Goal: Obtain resource: Download file/media

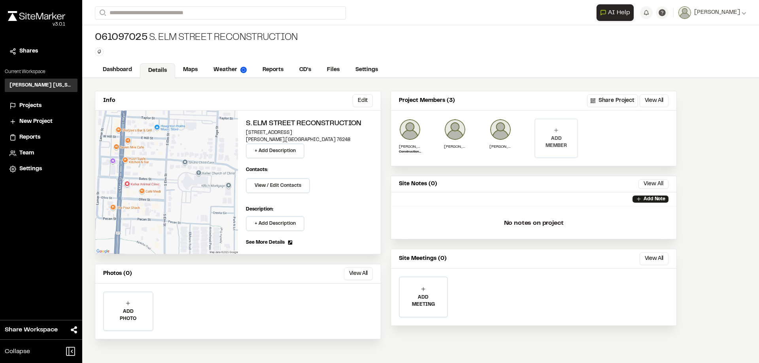
click at [559, 130] on icon at bounding box center [556, 130] width 6 height 6
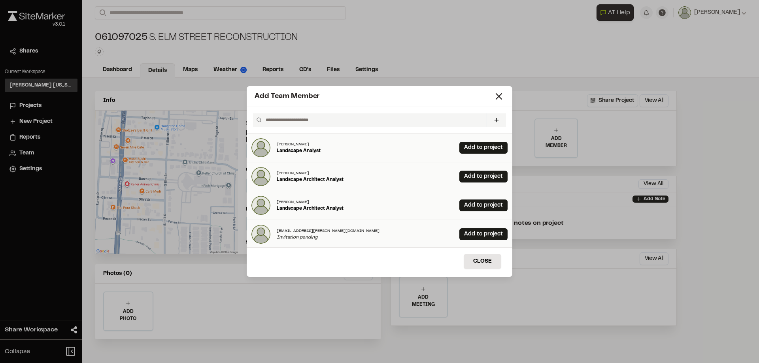
click at [366, 120] on input "text" at bounding box center [372, 119] width 221 height 13
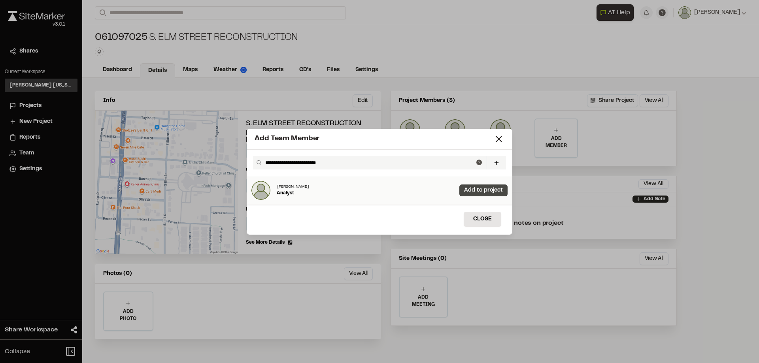
type input "**********"
click at [474, 188] on link "Add to project" at bounding box center [483, 190] width 48 height 12
click at [486, 213] on button "Close" at bounding box center [482, 219] width 38 height 15
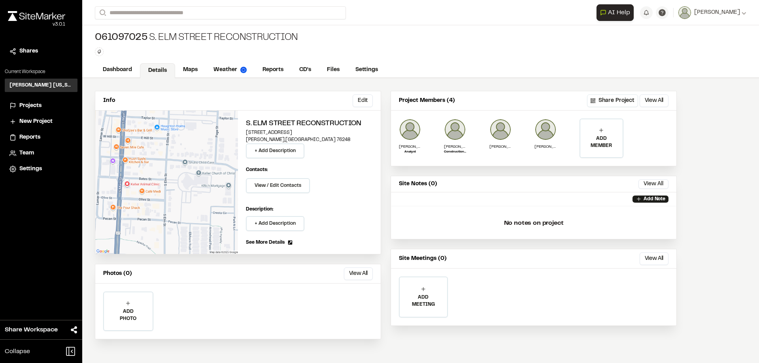
click at [610, 98] on button "Share Project" at bounding box center [612, 100] width 51 height 13
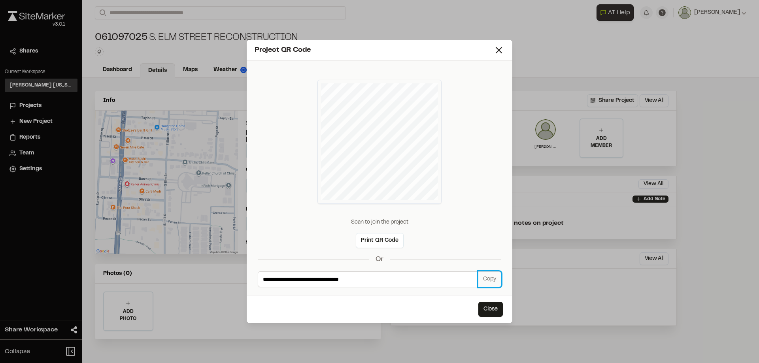
click at [488, 280] on button "Copy" at bounding box center [489, 279] width 23 height 16
click at [499, 49] on icon at bounding box center [498, 50] width 11 height 11
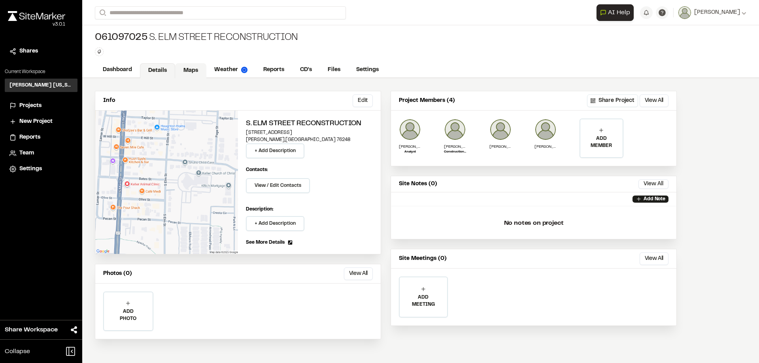
click at [188, 72] on link "Maps" at bounding box center [190, 70] width 31 height 15
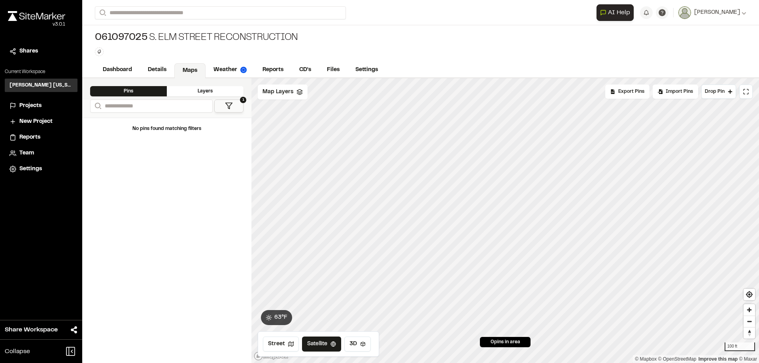
click at [204, 92] on div "Layers" at bounding box center [205, 91] width 77 height 10
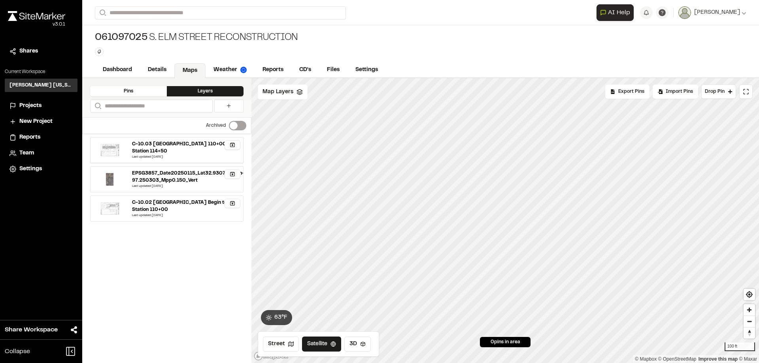
click at [234, 144] on icon "button" at bounding box center [233, 145] width 6 height 6
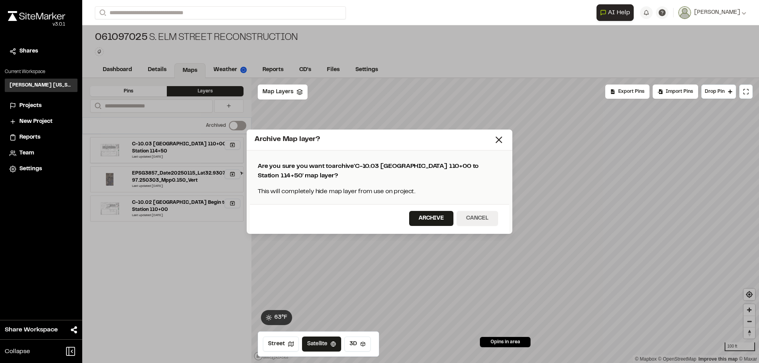
click at [491, 220] on button "Cancel" at bounding box center [476, 218] width 41 height 15
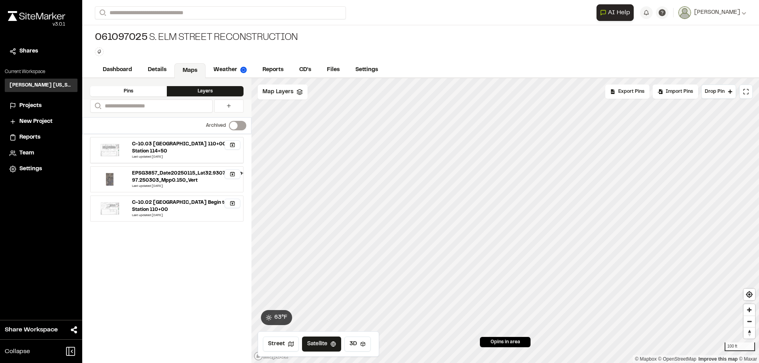
click at [136, 147] on div "C-10.03 S. Elm Street Station 110+00 to Station 114+50" at bounding box center [184, 148] width 105 height 14
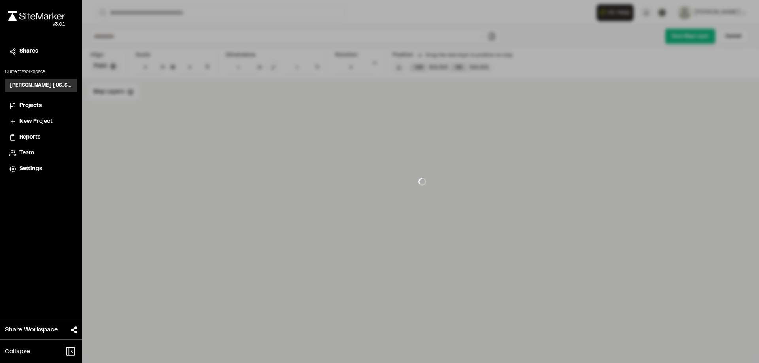
type input "**********"
type input "****"
type input "**********"
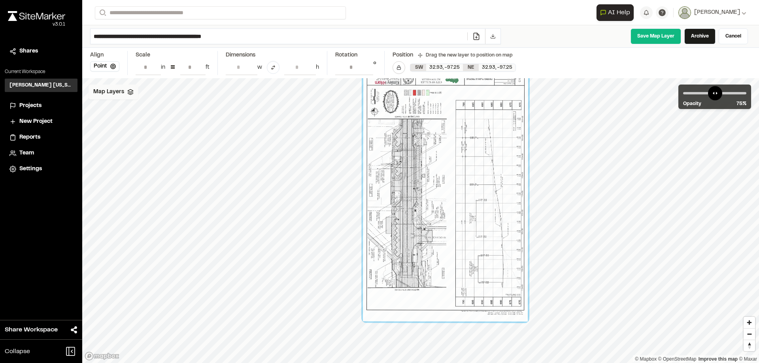
click at [127, 94] on icon at bounding box center [130, 92] width 6 height 6
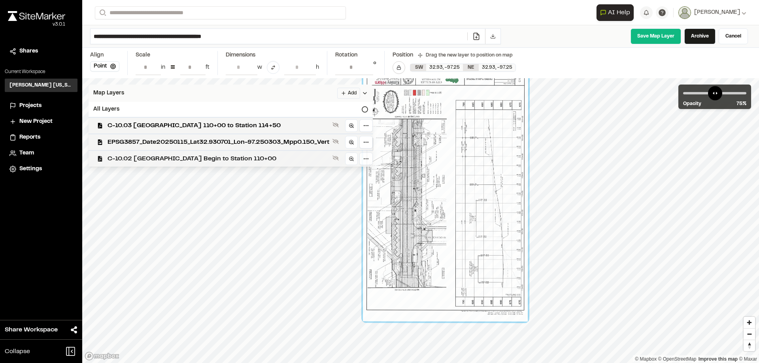
click at [173, 157] on span "C-10.02 S. Elm Street Begin to Station 110+00" at bounding box center [218, 158] width 222 height 9
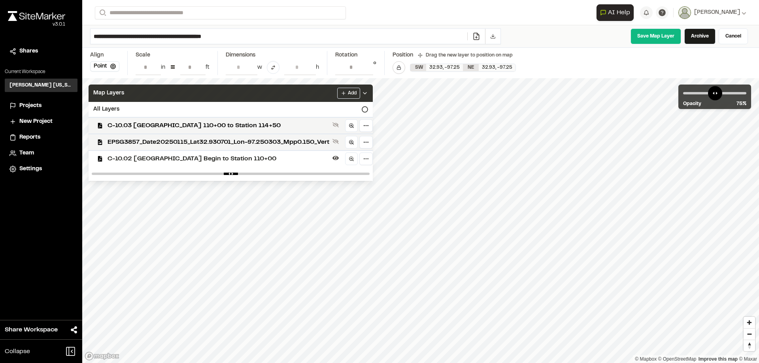
click at [514, 363] on html "**********" at bounding box center [379, 181] width 759 height 363
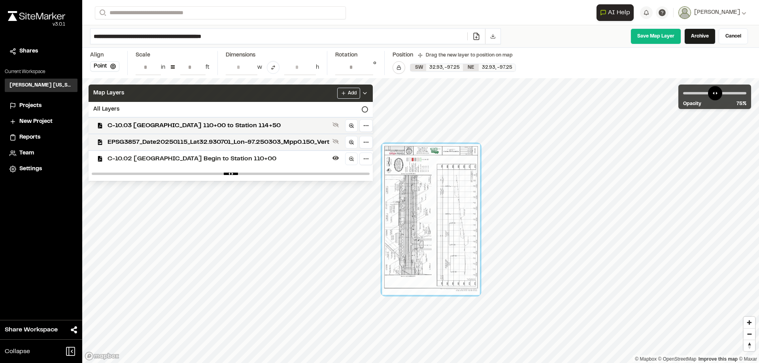
click at [36, 135] on span "Reports" at bounding box center [29, 137] width 21 height 9
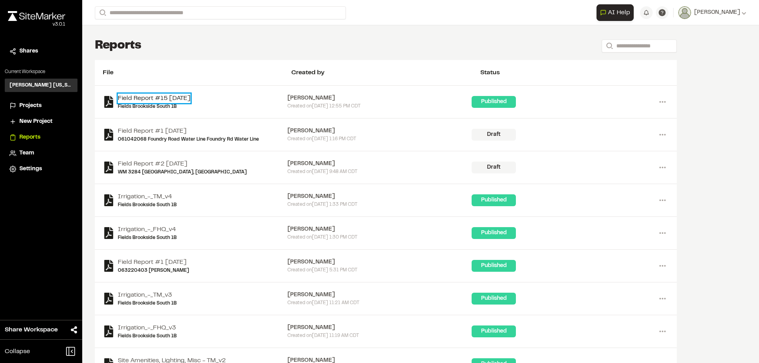
click at [156, 95] on link "Field Report #15 [DATE]" at bounding box center [154, 98] width 73 height 9
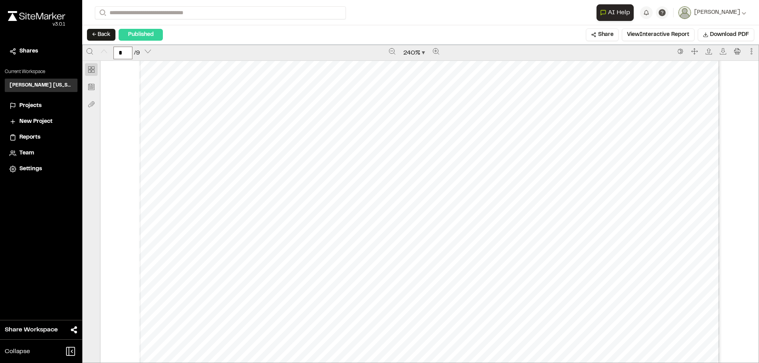
scroll to position [395, 0]
click at [183, 174] on div "Prepared by Ben Greiner - 1 - Created with SiteMarker" at bounding box center [429, 41] width 580 height 751
click at [220, 175] on div "Prepared by Ben Greiner - 1 - Created with SiteMarker" at bounding box center [429, 41] width 580 height 751
type input "*"
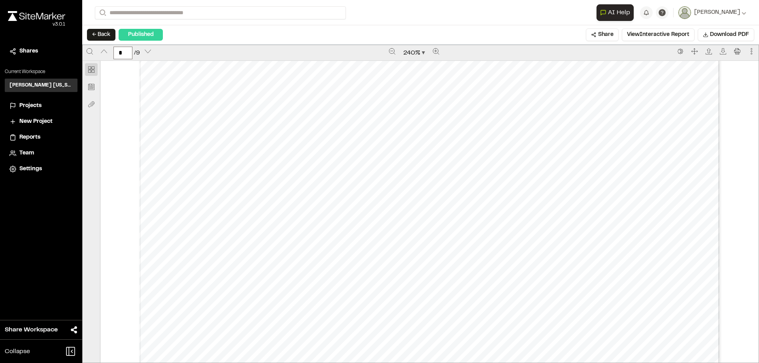
scroll to position [1620, 0]
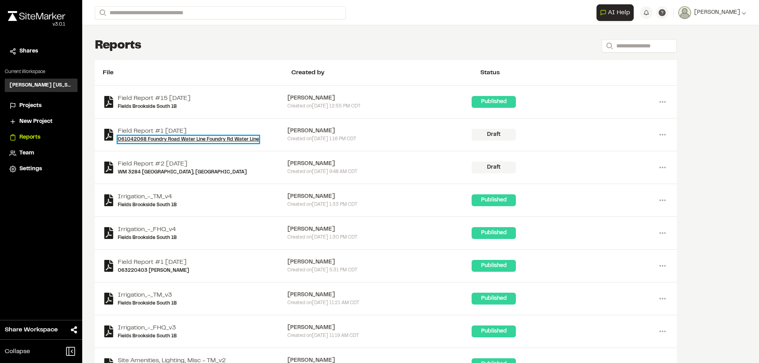
click at [173, 139] on link "061042068 Foundry Road Water Line Foundry Rd Water Line" at bounding box center [188, 139] width 141 height 7
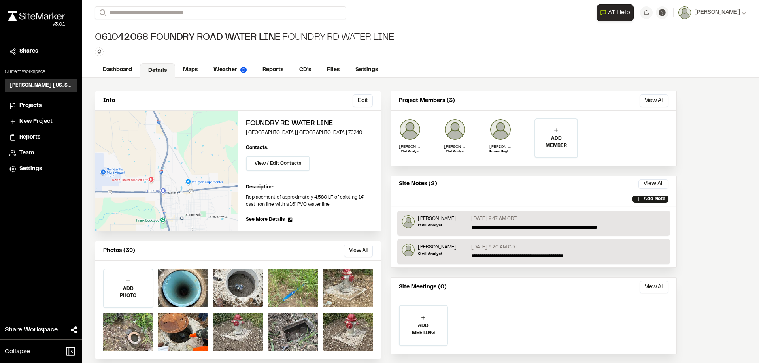
click at [26, 154] on span "Team" at bounding box center [26, 153] width 15 height 9
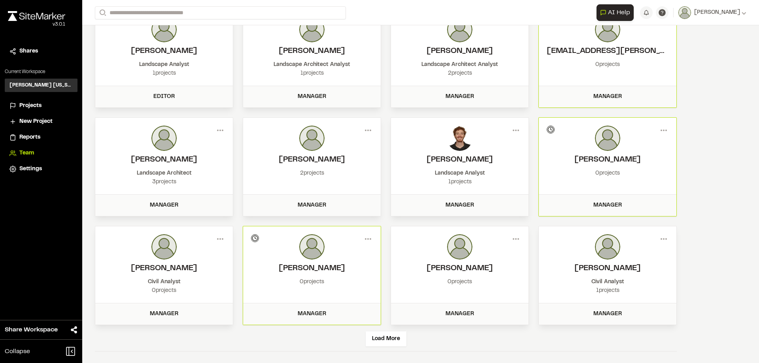
scroll to position [53, 0]
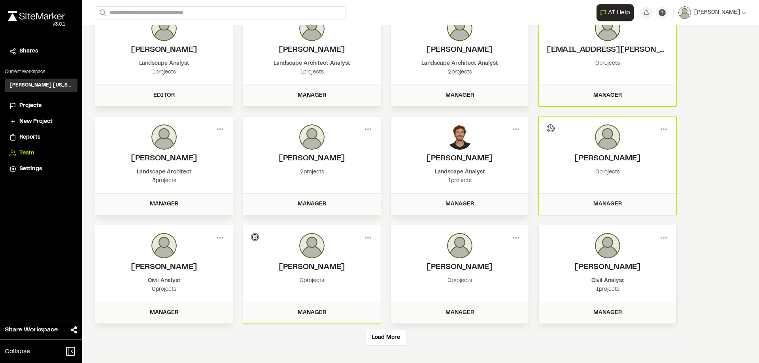
click at [389, 346] on div "Load More" at bounding box center [386, 337] width 582 height 26
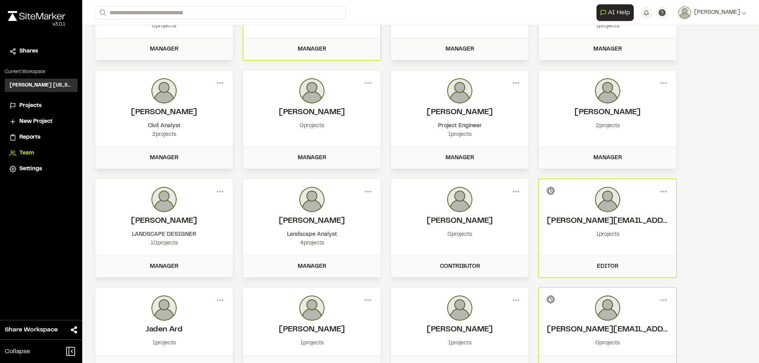
scroll to position [370, 0]
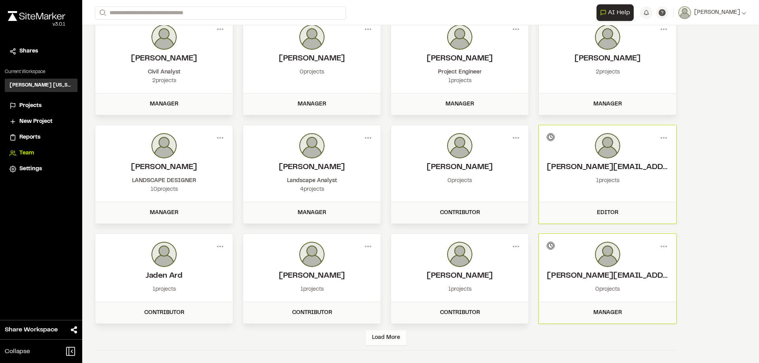
click at [396, 336] on div "Load More" at bounding box center [385, 337] width 41 height 15
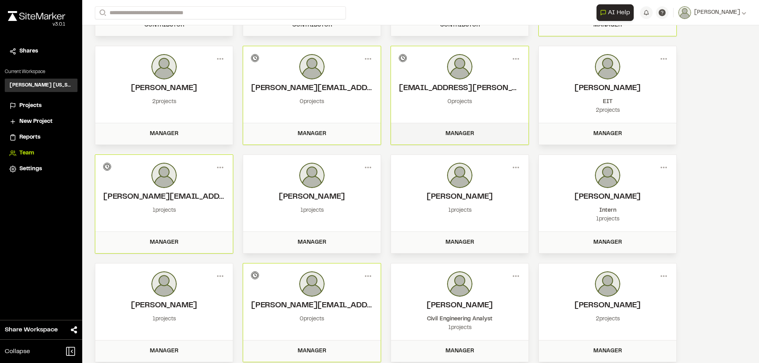
scroll to position [696, 0]
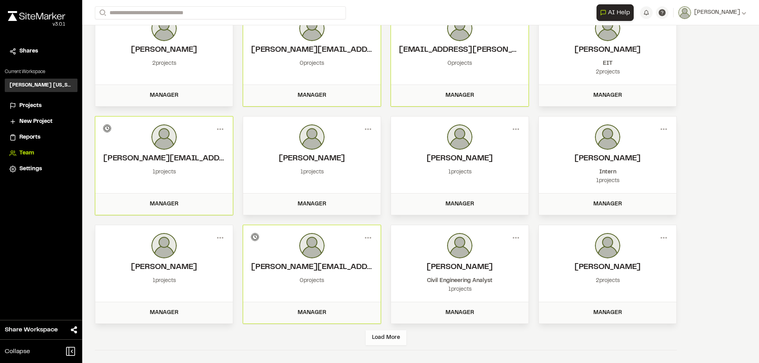
click at [392, 337] on div "Load More" at bounding box center [385, 337] width 41 height 15
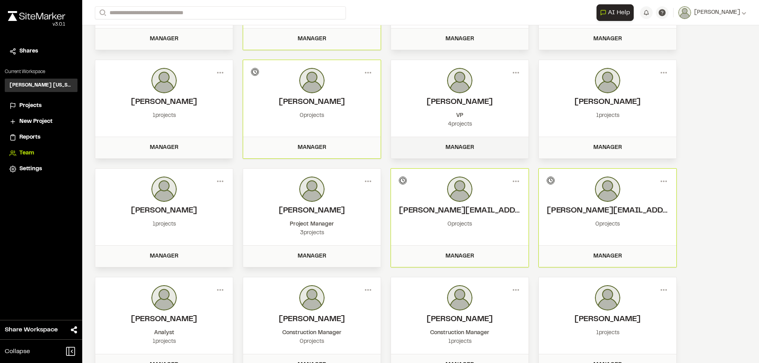
scroll to position [1022, 0]
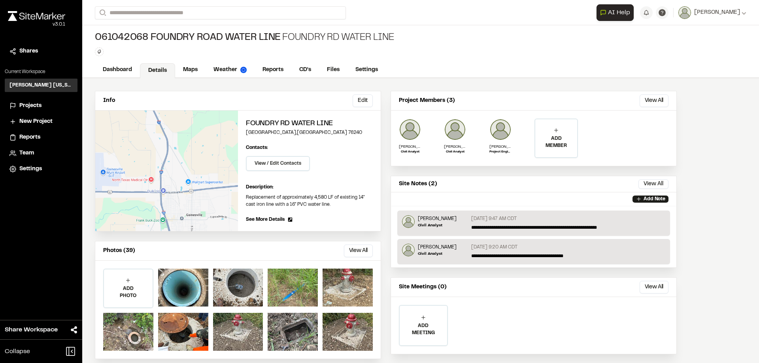
click at [33, 104] on span "Projects" at bounding box center [30, 106] width 22 height 9
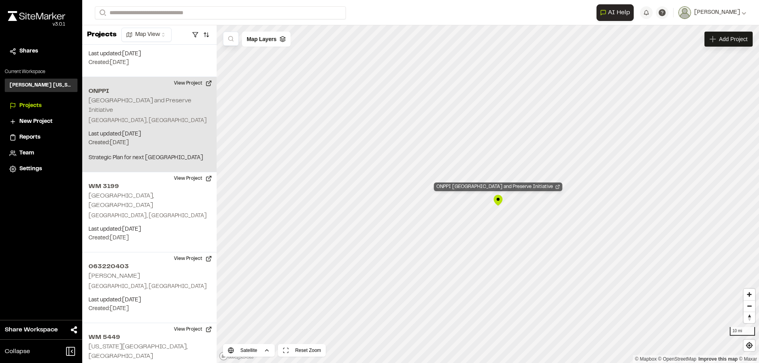
scroll to position [1235, 0]
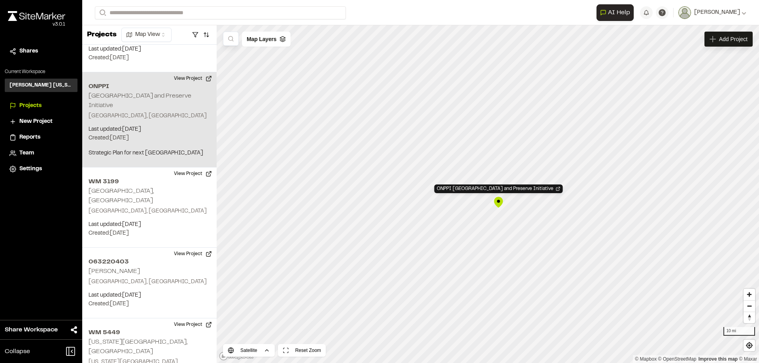
click at [499, 202] on div "ONPPI Ocmulgee Mounds National Park and Preserve Initiative" at bounding box center [498, 202] width 12 height 12
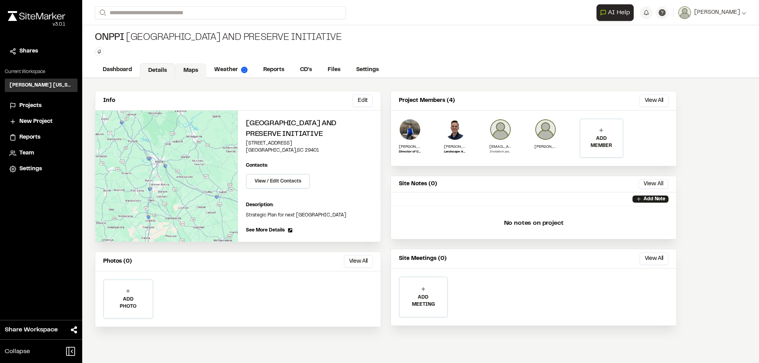
click at [187, 70] on link "Maps" at bounding box center [190, 70] width 31 height 15
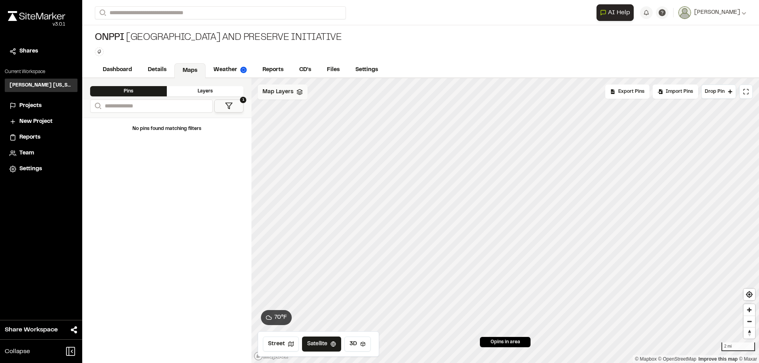
click at [294, 98] on div "Map Layers" at bounding box center [283, 92] width 50 height 15
click at [154, 68] on link "Details" at bounding box center [157, 70] width 35 height 15
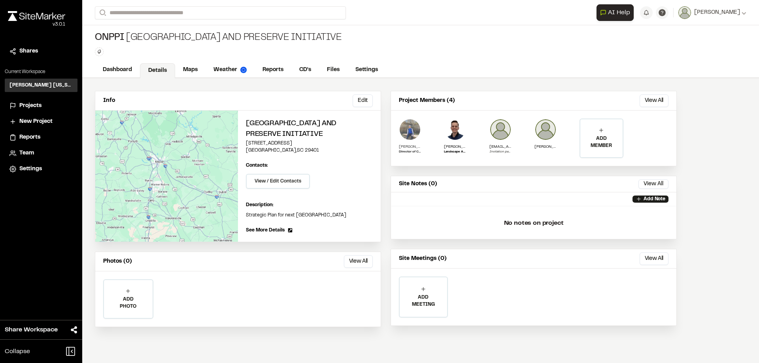
click at [414, 138] on img at bounding box center [410, 130] width 22 height 22
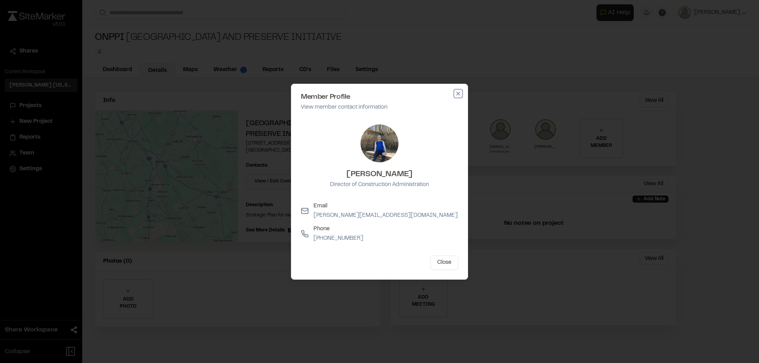
click at [457, 92] on icon "button" at bounding box center [458, 93] width 6 height 6
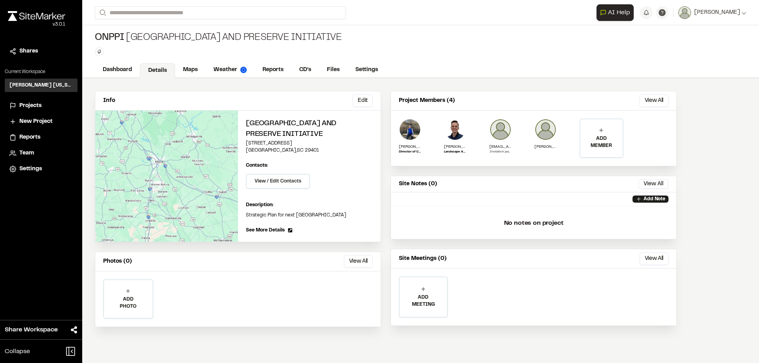
click at [28, 105] on span "Projects" at bounding box center [30, 106] width 22 height 9
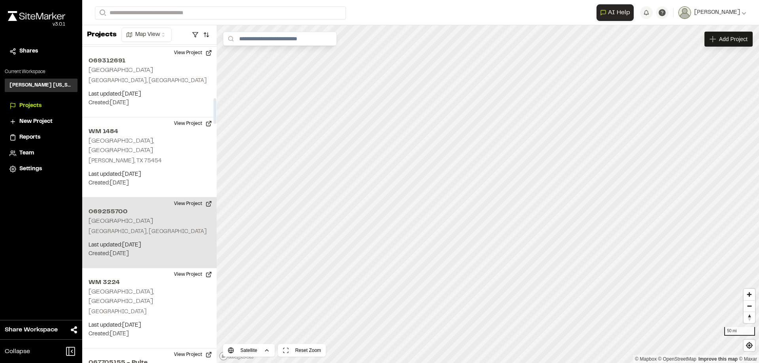
scroll to position [632, 0]
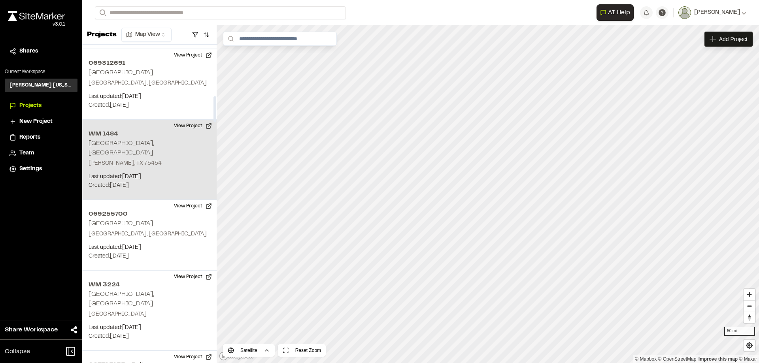
click at [130, 138] on h2 "WM 1484" at bounding box center [149, 133] width 122 height 9
click at [489, 195] on div "WM 1484 Melissa, TX" at bounding box center [488, 194] width 12 height 12
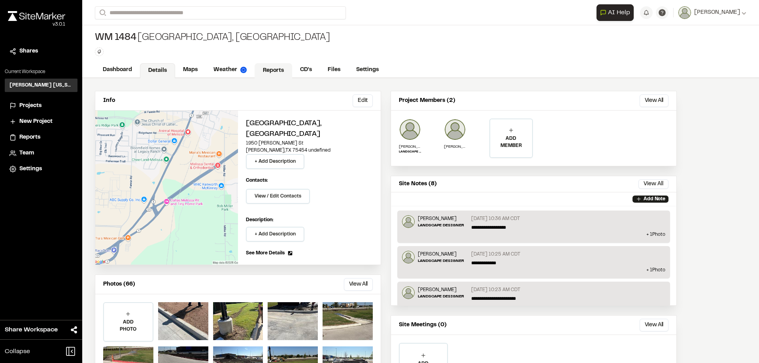
click at [273, 70] on link "Reports" at bounding box center [273, 70] width 38 height 15
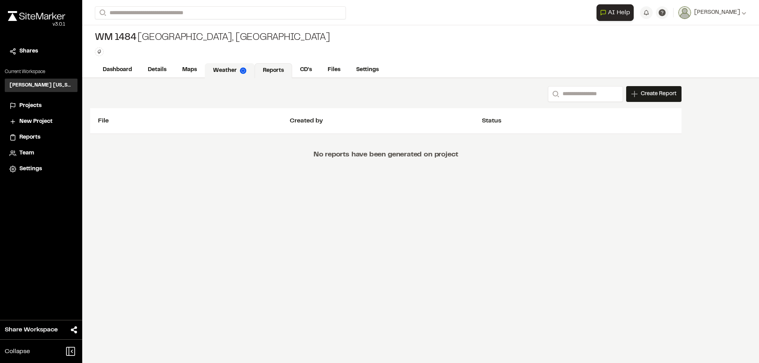
click at [226, 70] on link "Weather" at bounding box center [230, 70] width 50 height 15
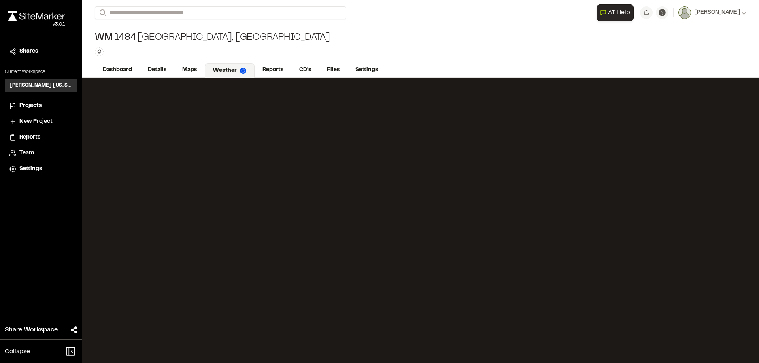
click at [29, 104] on span "Projects" at bounding box center [30, 106] width 22 height 9
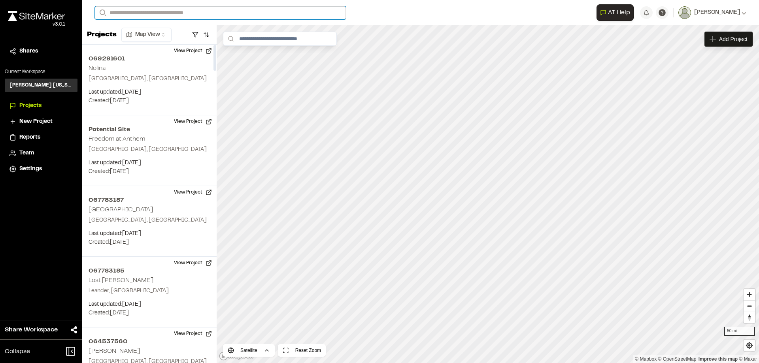
drag, startPoint x: 156, startPoint y: 10, endPoint x: 160, endPoint y: 10, distance: 4.4
click at [160, 10] on input "Search" at bounding box center [220, 12] width 251 height 13
type input "***"
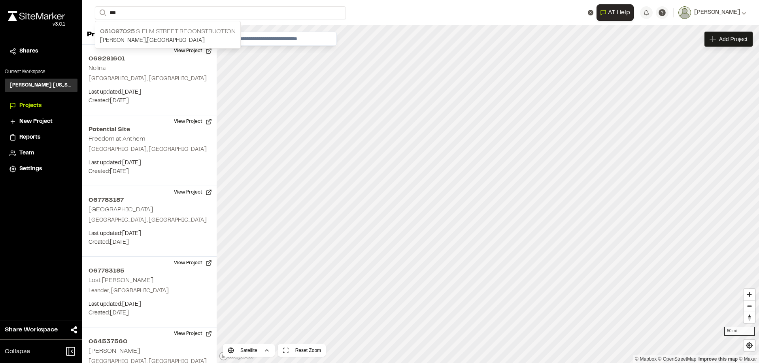
click at [164, 36] on p "061097025 S. Elm Street Reconstruction" at bounding box center [168, 31] width 136 height 9
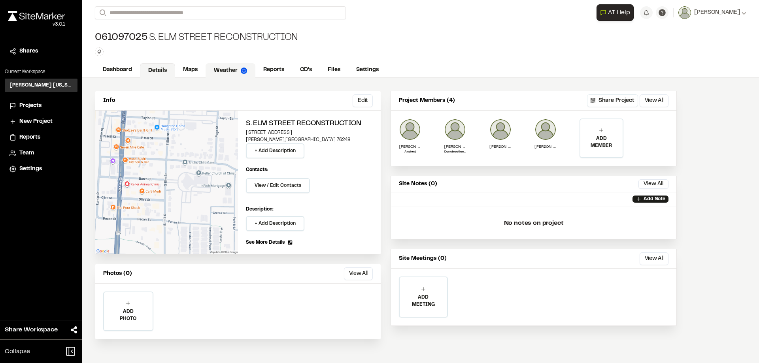
click at [230, 70] on link "Weather" at bounding box center [230, 70] width 50 height 15
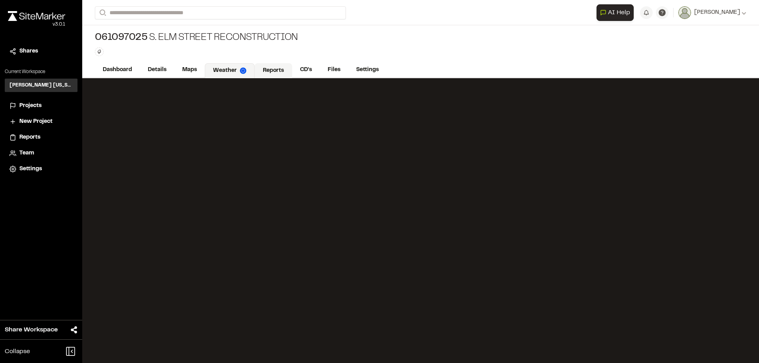
click at [276, 68] on link "Reports" at bounding box center [273, 70] width 38 height 15
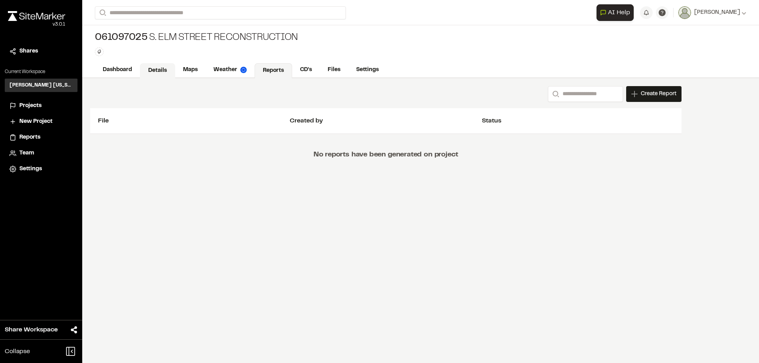
click at [156, 68] on link "Details" at bounding box center [157, 70] width 35 height 15
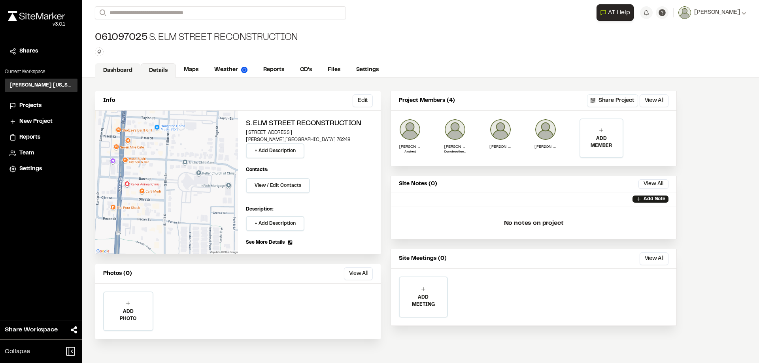
click at [114, 70] on link "Dashboard" at bounding box center [118, 70] width 46 height 15
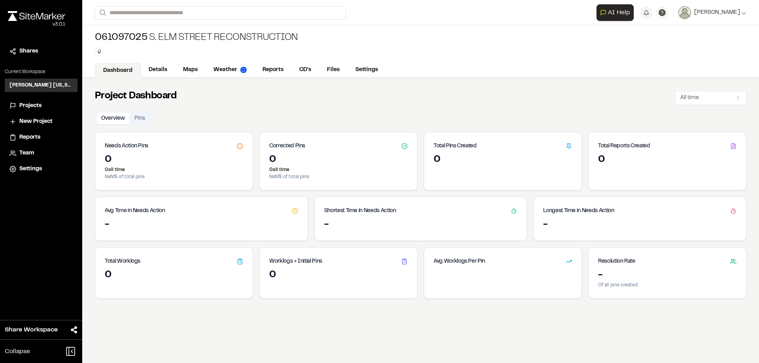
click at [40, 105] on span "Projects" at bounding box center [30, 106] width 22 height 9
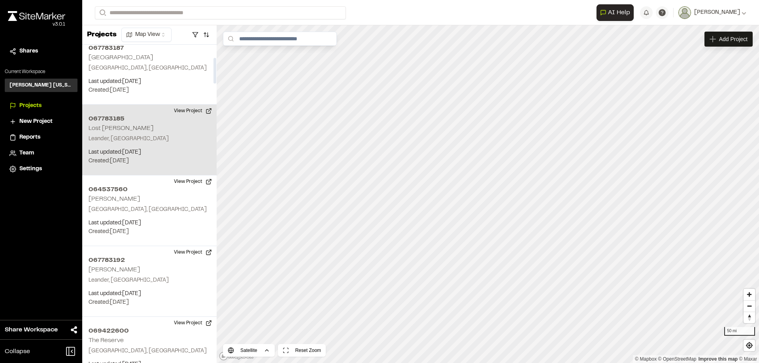
scroll to position [158, 0]
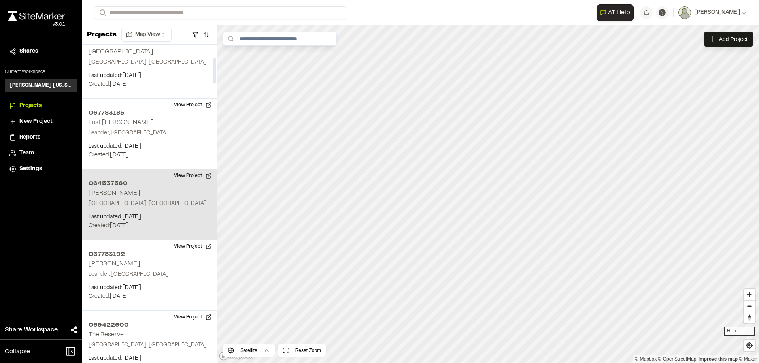
click at [131, 198] on div "064537560 Rummel Taylor, TX Last updated: Sep 4, 2025 Budget: $ Created: Sep 4,…" at bounding box center [149, 204] width 134 height 71
click at [188, 174] on button "View Project" at bounding box center [192, 175] width 47 height 13
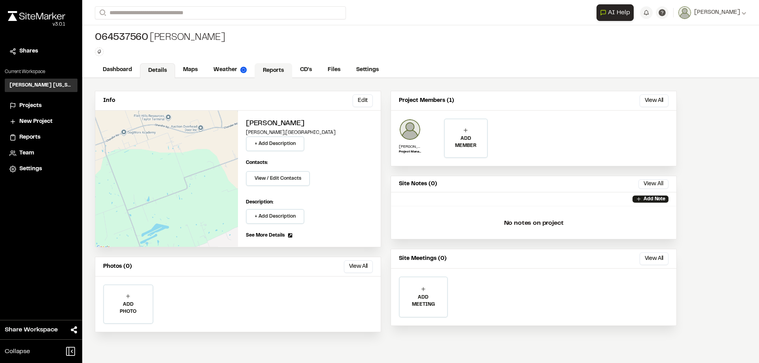
click at [271, 72] on link "Reports" at bounding box center [273, 70] width 38 height 15
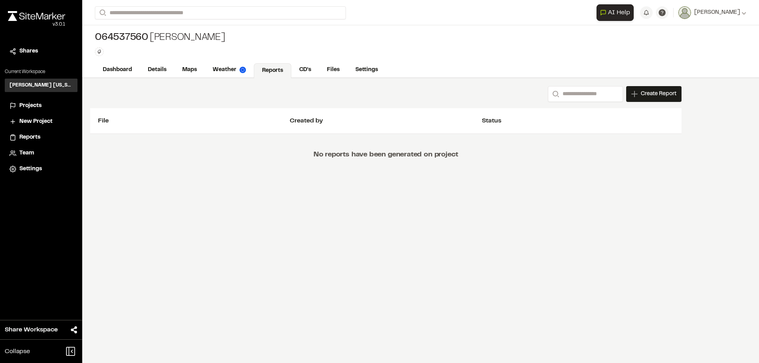
click at [32, 104] on span "Projects" at bounding box center [30, 106] width 22 height 9
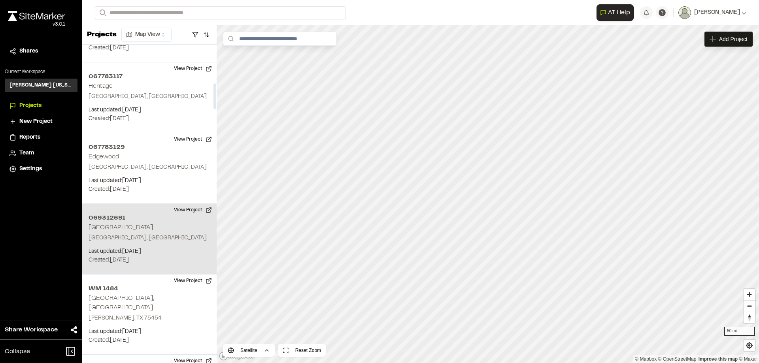
scroll to position [474, 0]
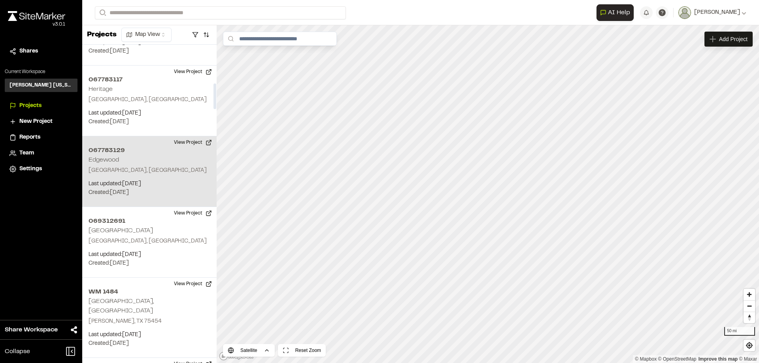
click at [111, 158] on h2 "Edgewood" at bounding box center [103, 160] width 30 height 6
click at [189, 140] on button "View Project" at bounding box center [192, 142] width 47 height 13
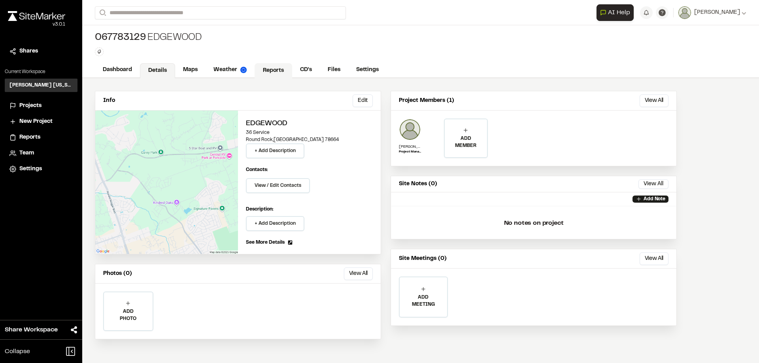
click at [276, 67] on link "Reports" at bounding box center [273, 70] width 38 height 15
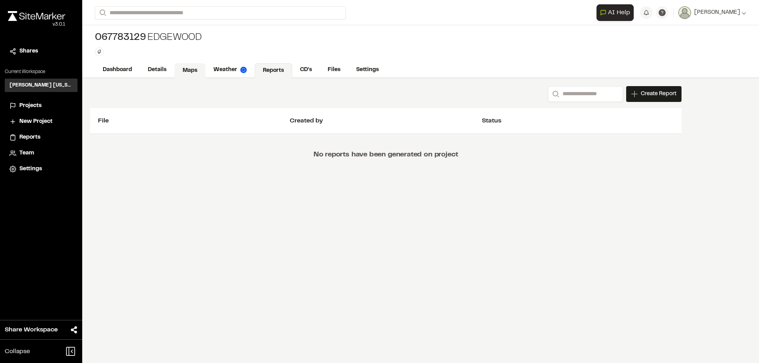
click at [185, 69] on link "Maps" at bounding box center [189, 70] width 31 height 15
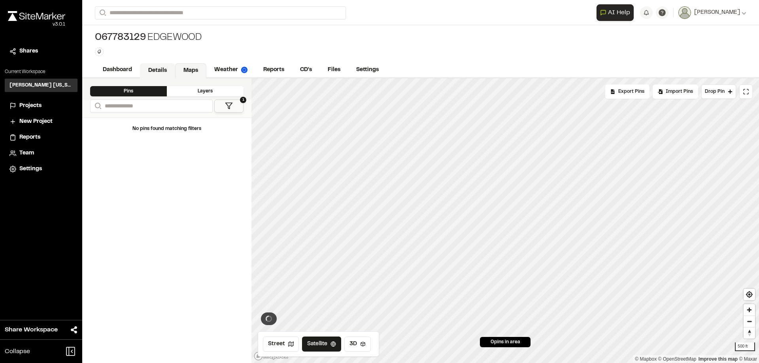
click at [165, 68] on link "Details" at bounding box center [157, 70] width 35 height 15
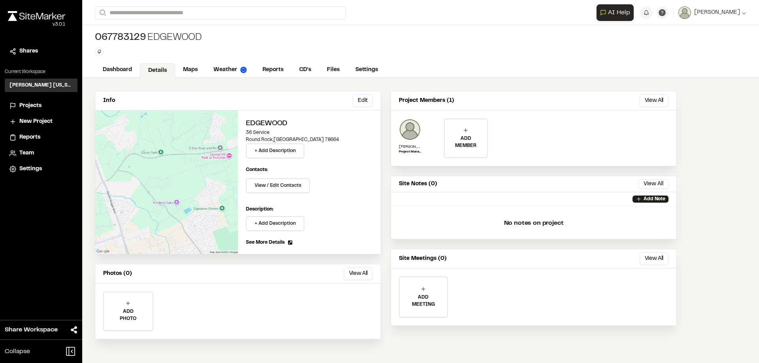
drag, startPoint x: 21, startPoint y: 138, endPoint x: 32, endPoint y: 137, distance: 10.7
click at [22, 138] on span "Reports" at bounding box center [29, 137] width 21 height 9
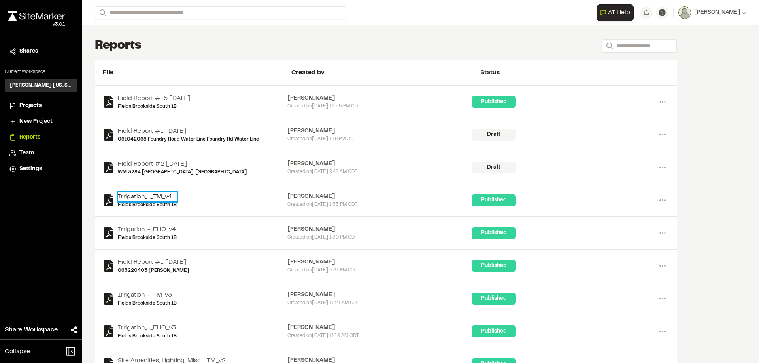
click at [137, 197] on link "Irrigation_-_TM_v4" at bounding box center [147, 196] width 59 height 9
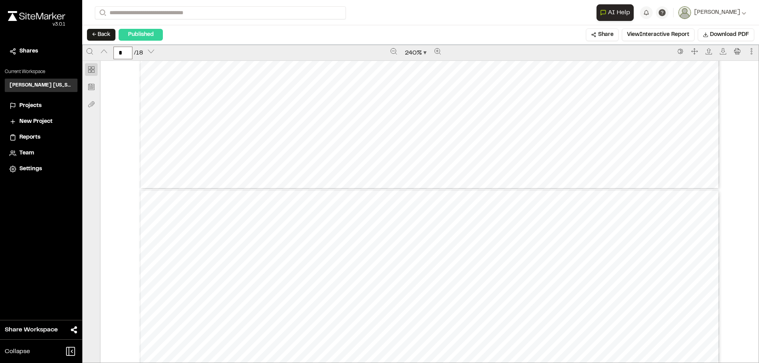
type input "*"
click at [630, 10] on span "AI Help" at bounding box center [619, 12] width 22 height 9
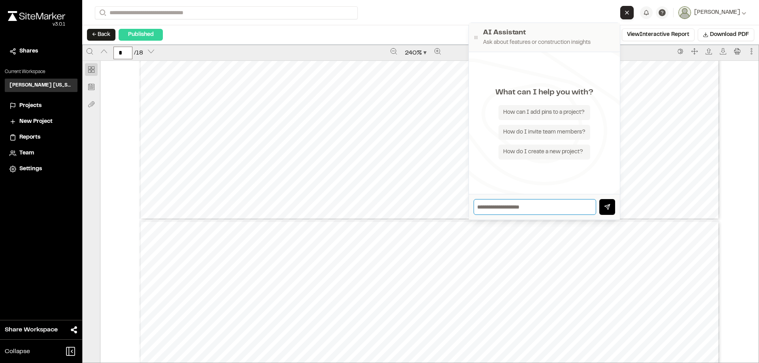
drag, startPoint x: 527, startPoint y: 208, endPoint x: 518, endPoint y: 206, distance: 8.9
click at [524, 209] on input "text" at bounding box center [534, 207] width 122 height 16
type input "**********"
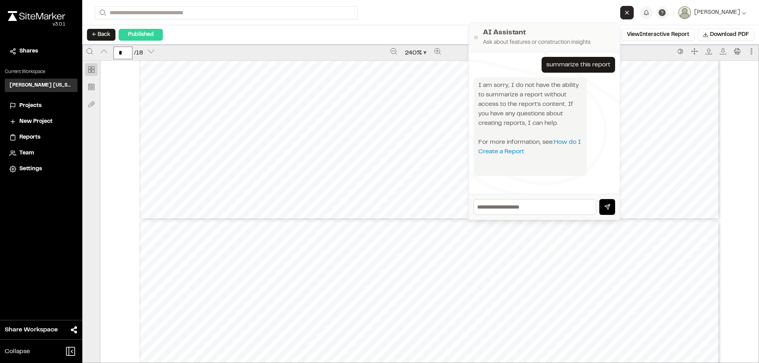
click at [630, 12] on icon "Close AI Assistant" at bounding box center [626, 12] width 6 height 6
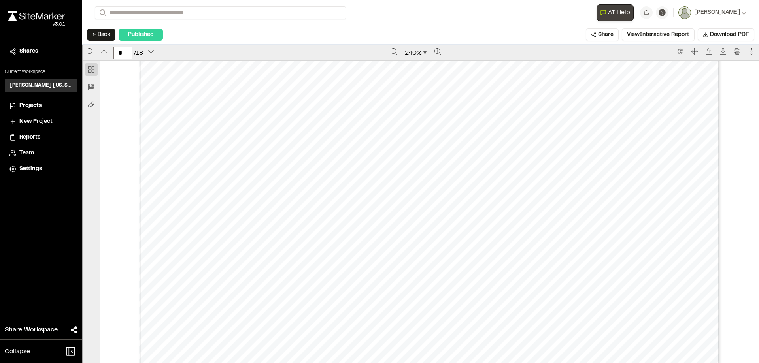
scroll to position [2331, 0]
type input "*"
